Goal: Transaction & Acquisition: Obtain resource

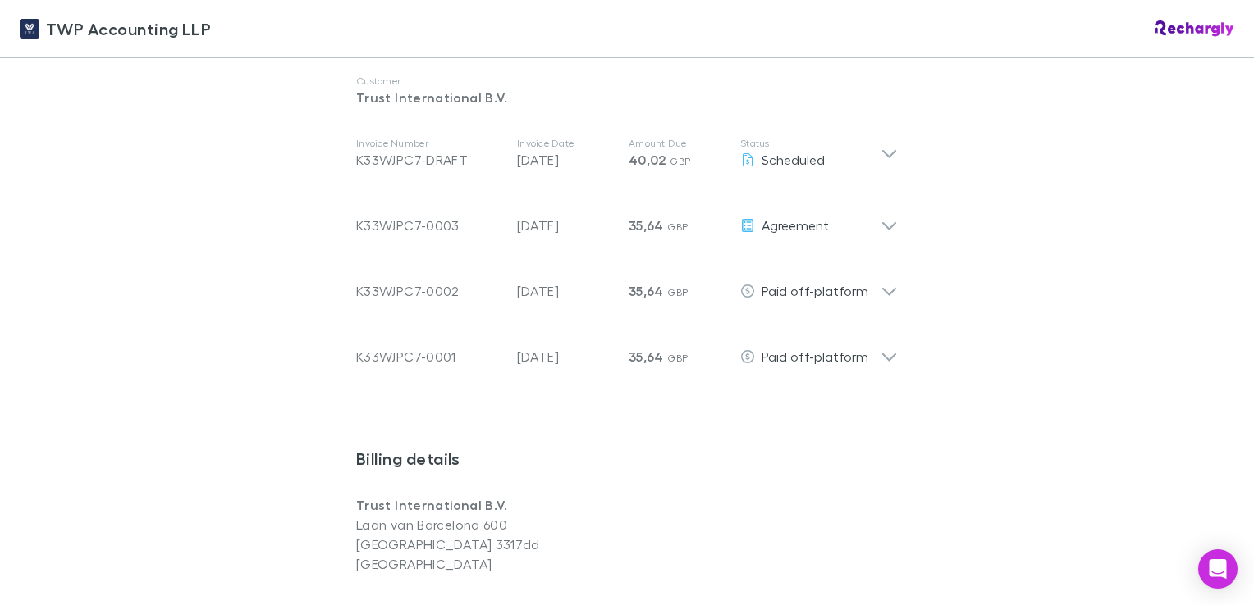
scroll to position [875, 0]
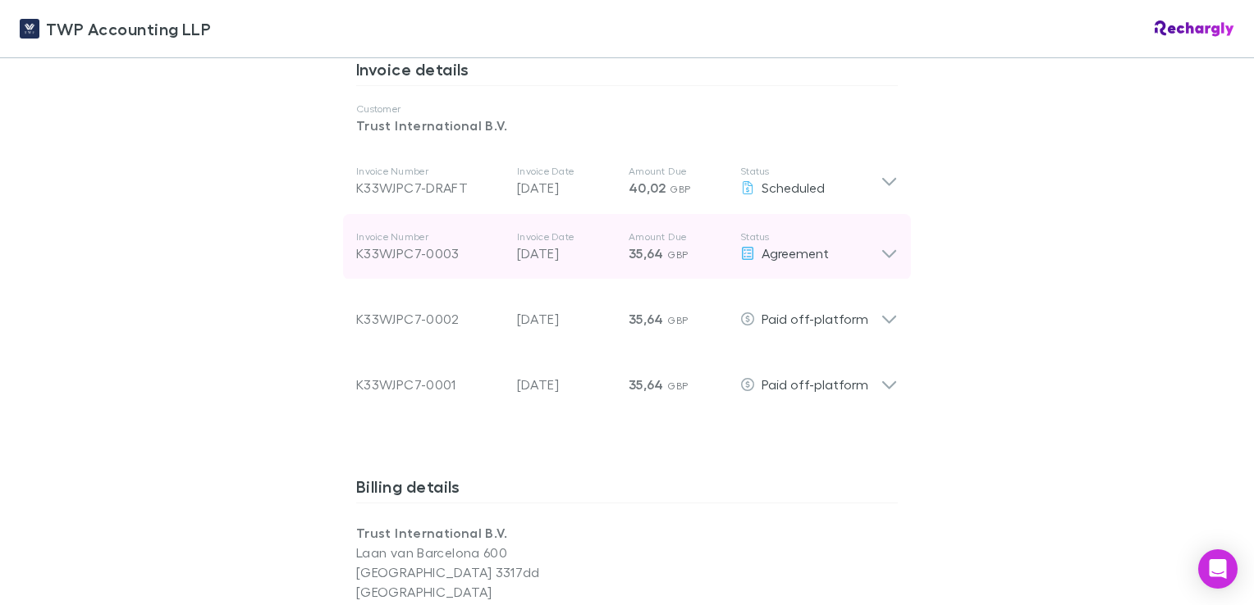
click at [639, 256] on span "35,64" at bounding box center [645, 253] width 35 height 16
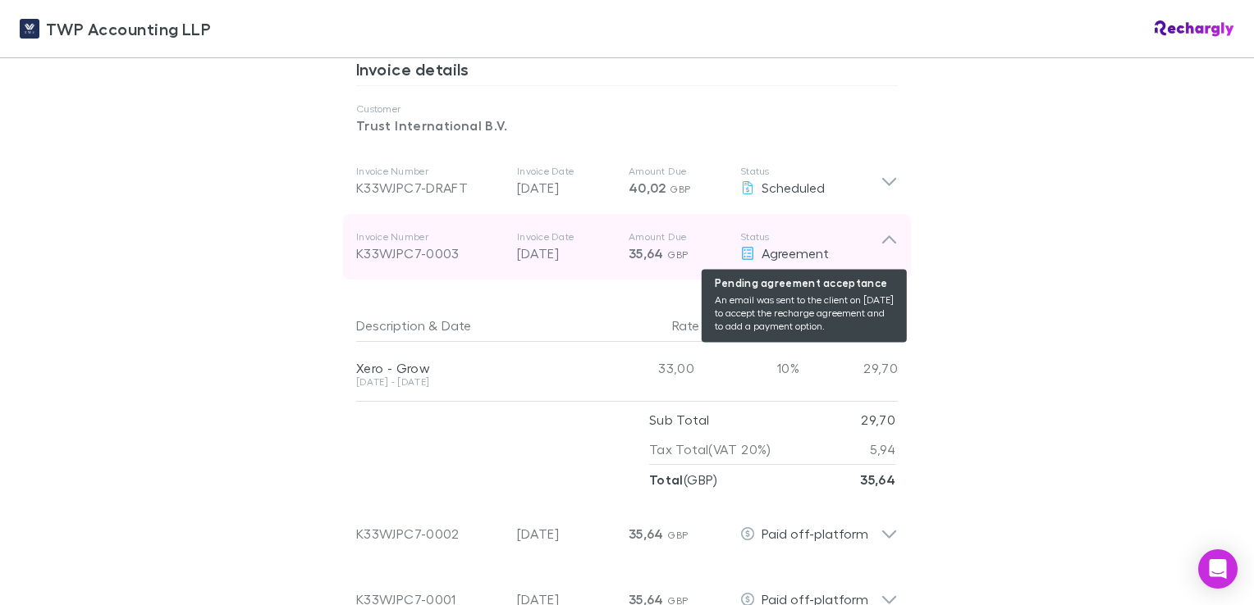
click at [740, 255] on icon at bounding box center [747, 253] width 15 height 13
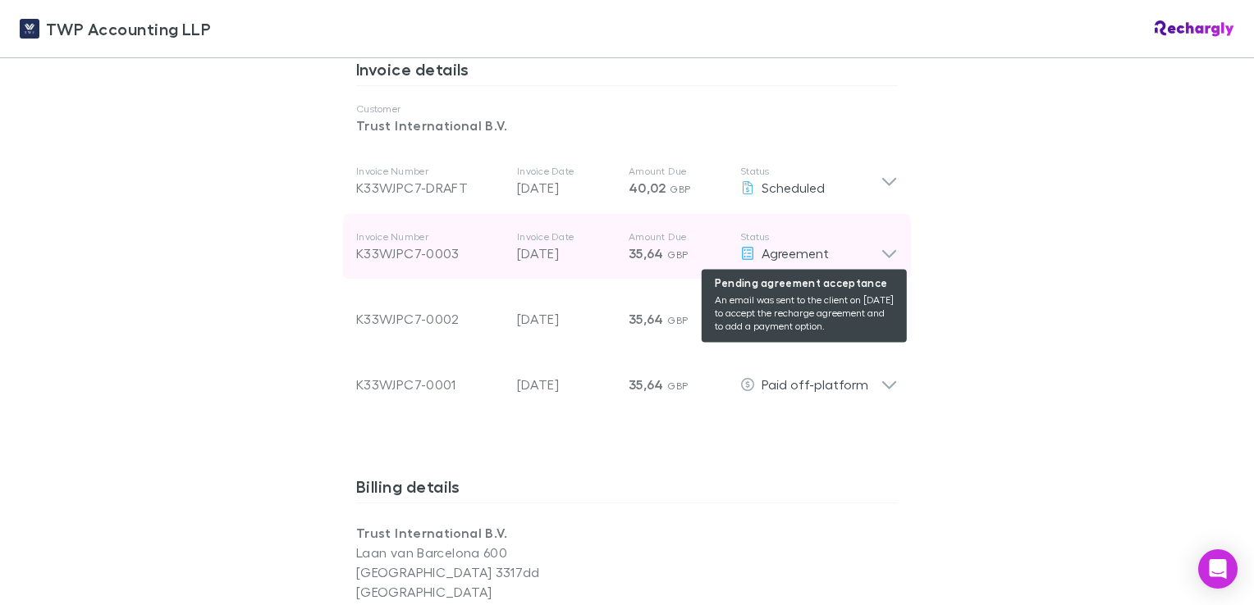
click at [740, 254] on icon at bounding box center [747, 253] width 15 height 13
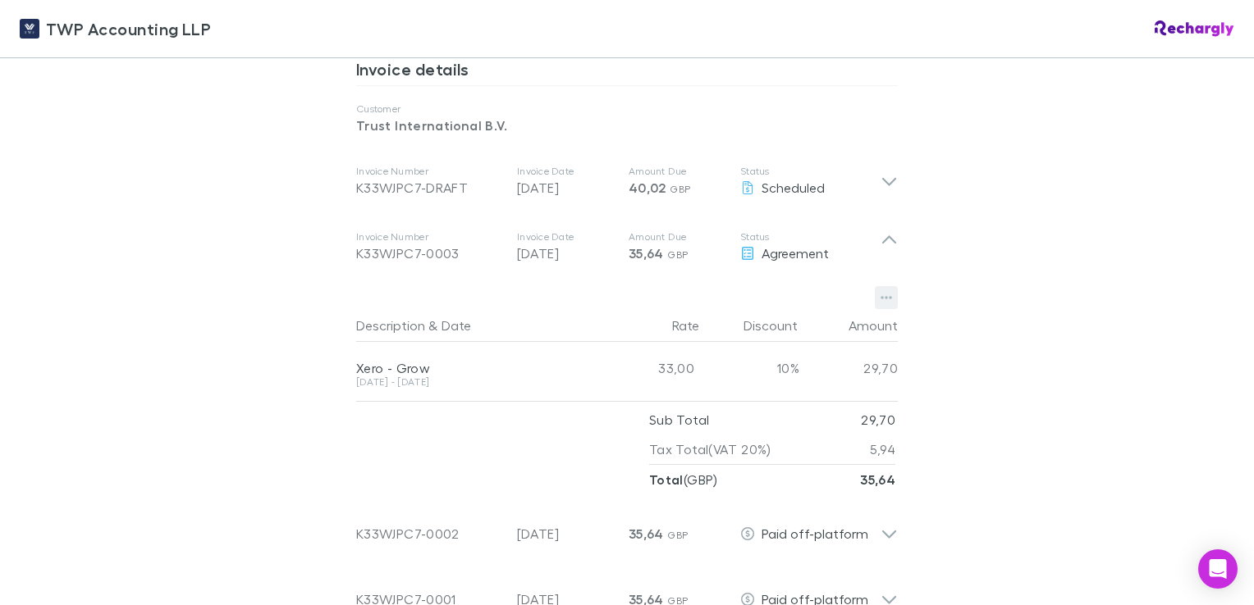
click at [880, 295] on icon "button" at bounding box center [885, 297] width 11 height 13
click at [692, 333] on p "Download PDF" at bounding box center [778, 330] width 199 height 20
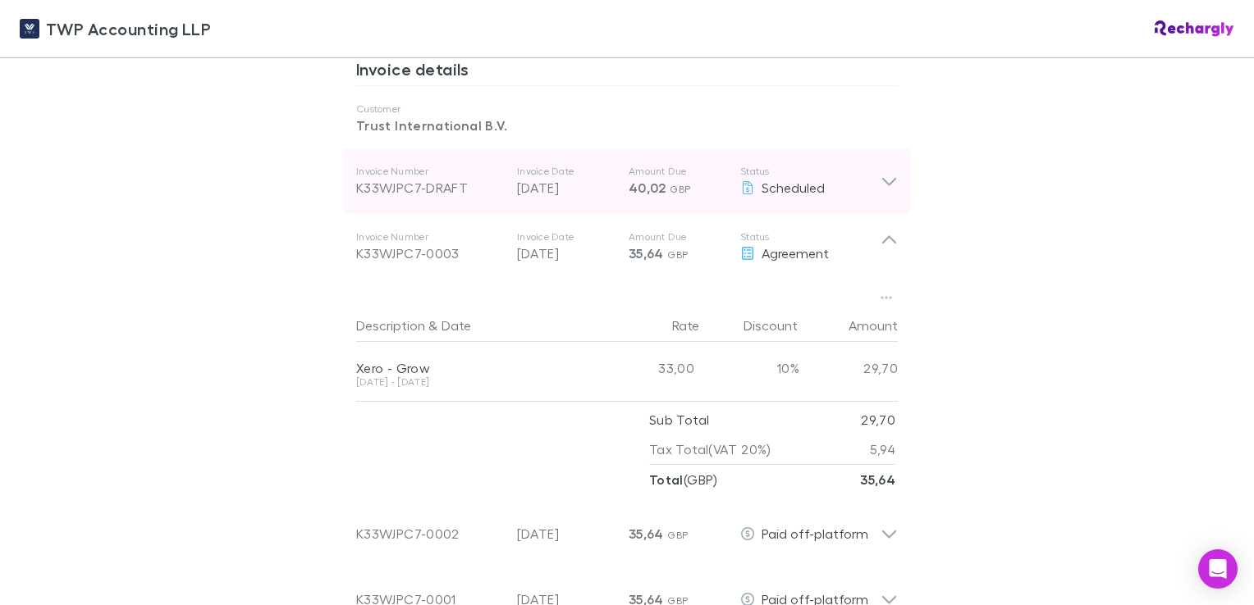
drag, startPoint x: 875, startPoint y: 176, endPoint x: 877, endPoint y: 195, distance: 19.8
click at [880, 176] on icon at bounding box center [888, 181] width 17 height 20
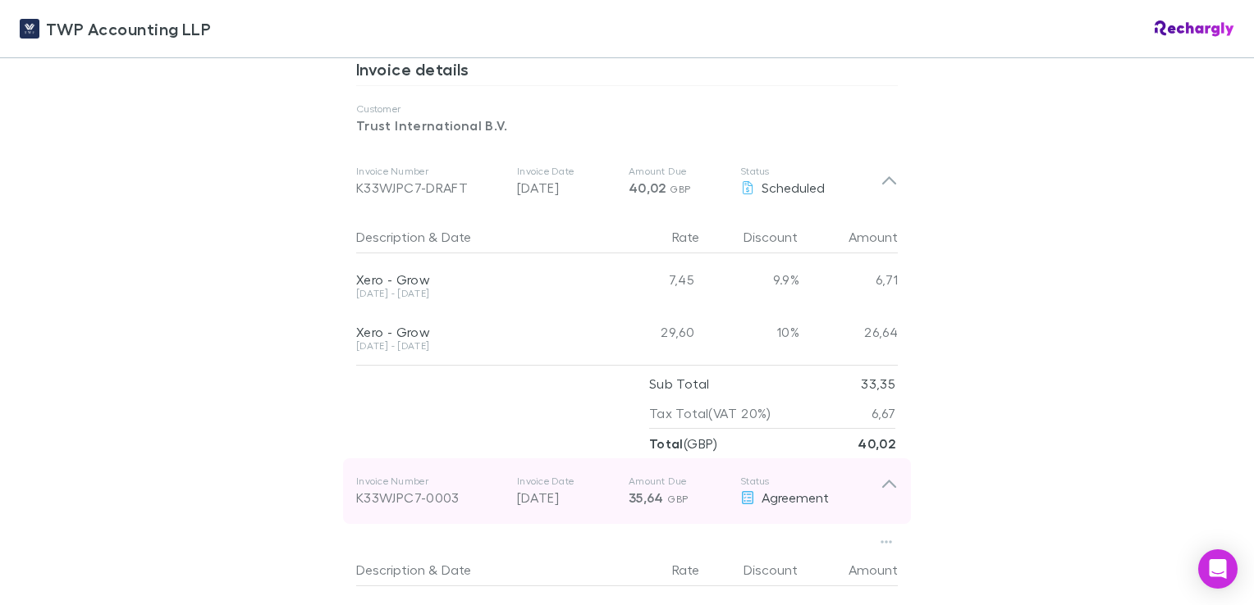
click at [887, 484] on icon at bounding box center [889, 485] width 14 height 8
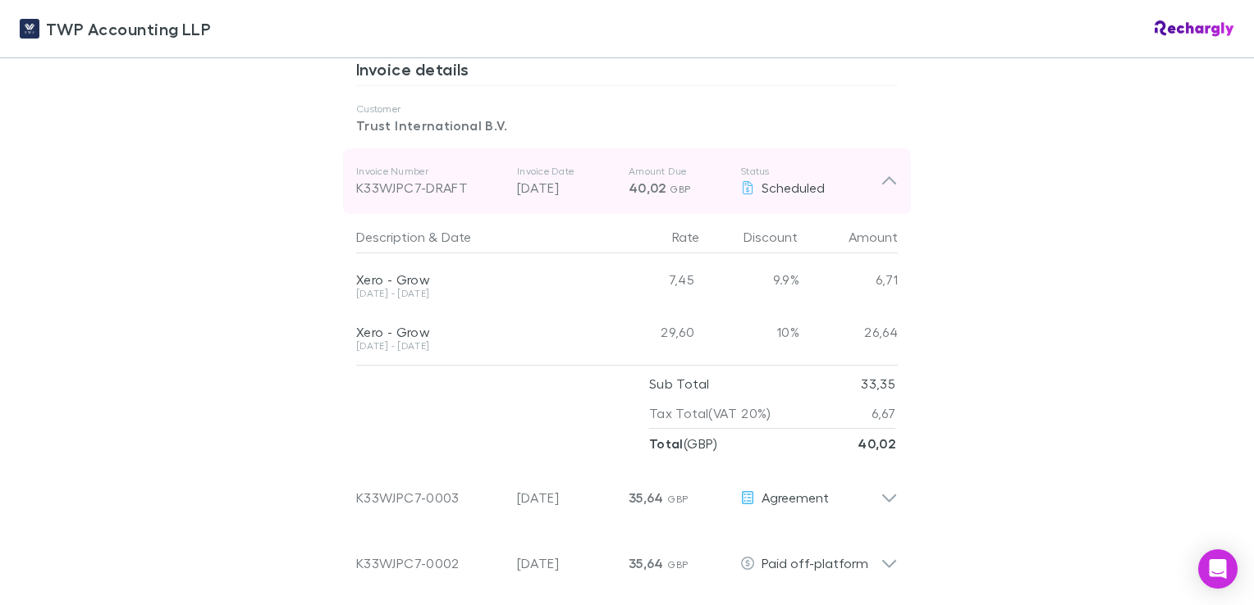
click at [886, 184] on icon at bounding box center [888, 181] width 17 height 20
